Goal: Browse casually

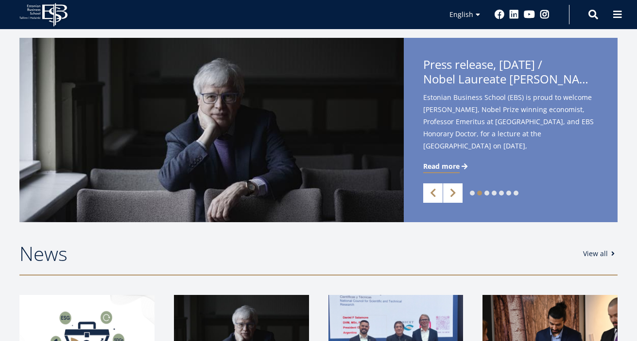
scroll to position [211, 0]
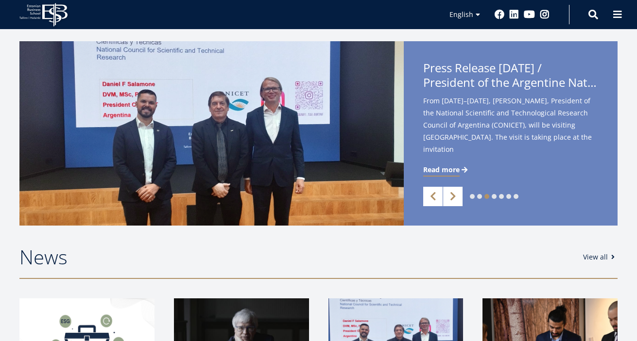
click at [481, 198] on li "2" at bounding box center [479, 196] width 5 height 5
click at [479, 198] on link "2" at bounding box center [479, 196] width 5 height 5
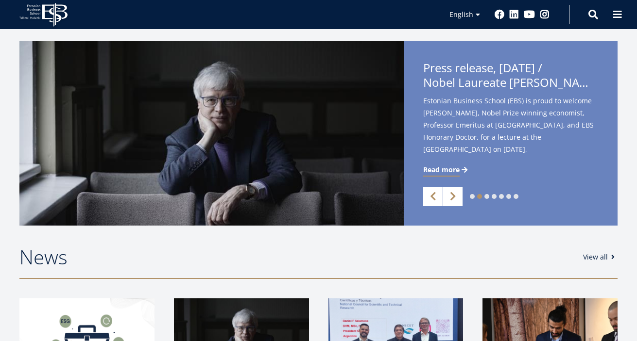
click at [492, 196] on link "4" at bounding box center [494, 196] width 5 height 5
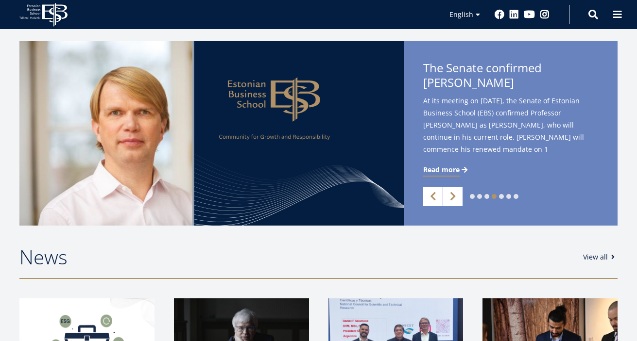
click at [502, 197] on link "5" at bounding box center [501, 196] width 5 height 5
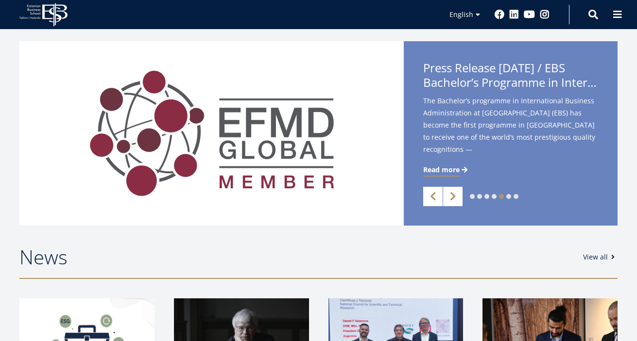
click at [510, 197] on link "6" at bounding box center [508, 196] width 5 height 5
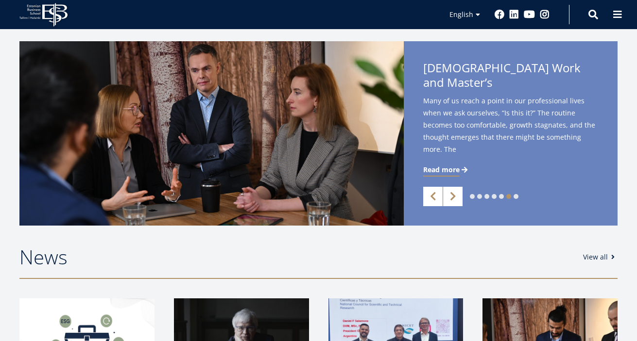
click at [516, 197] on link "7" at bounding box center [515, 196] width 5 height 5
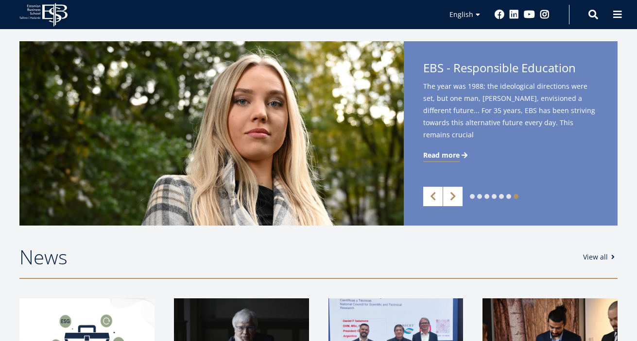
click at [472, 197] on link "1" at bounding box center [472, 196] width 5 height 5
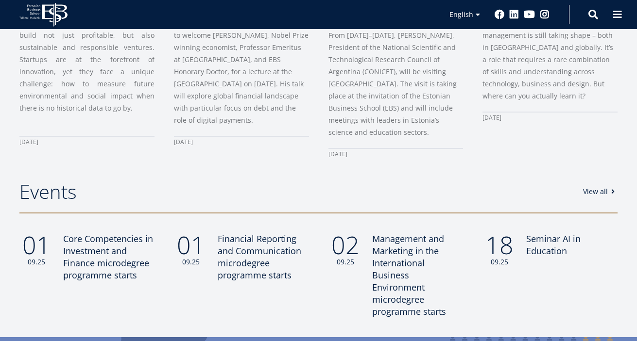
scroll to position [658, 0]
